Goal: Task Accomplishment & Management: Manage account settings

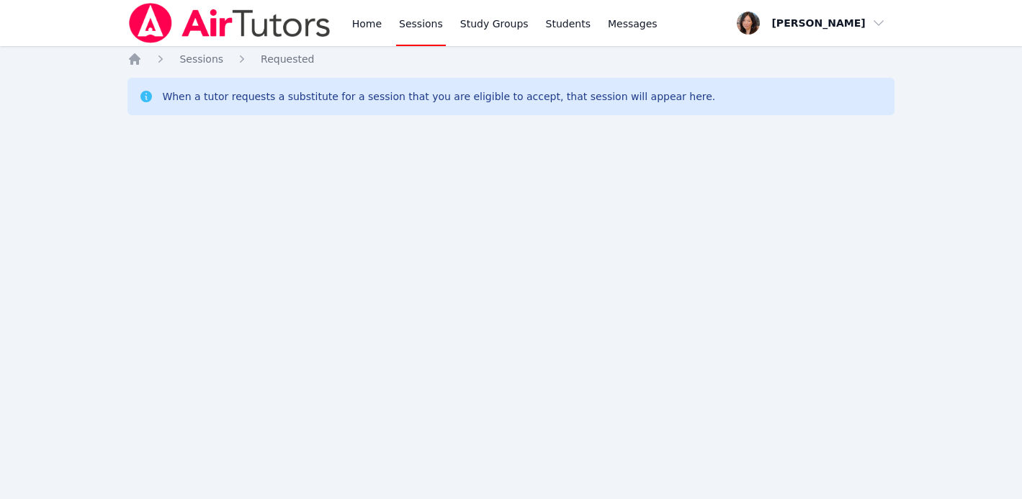
click at [869, 169] on div "Home Sessions Study Groups Students Messages Open user menu Grace Chu Open main…" at bounding box center [511, 249] width 1022 height 499
click at [358, 183] on div "Home Sessions Study Groups Students Messages Open user menu [PERSON_NAME] Open …" at bounding box center [511, 249] width 1022 height 499
